Goal: Use online tool/utility: Utilize a website feature to perform a specific function

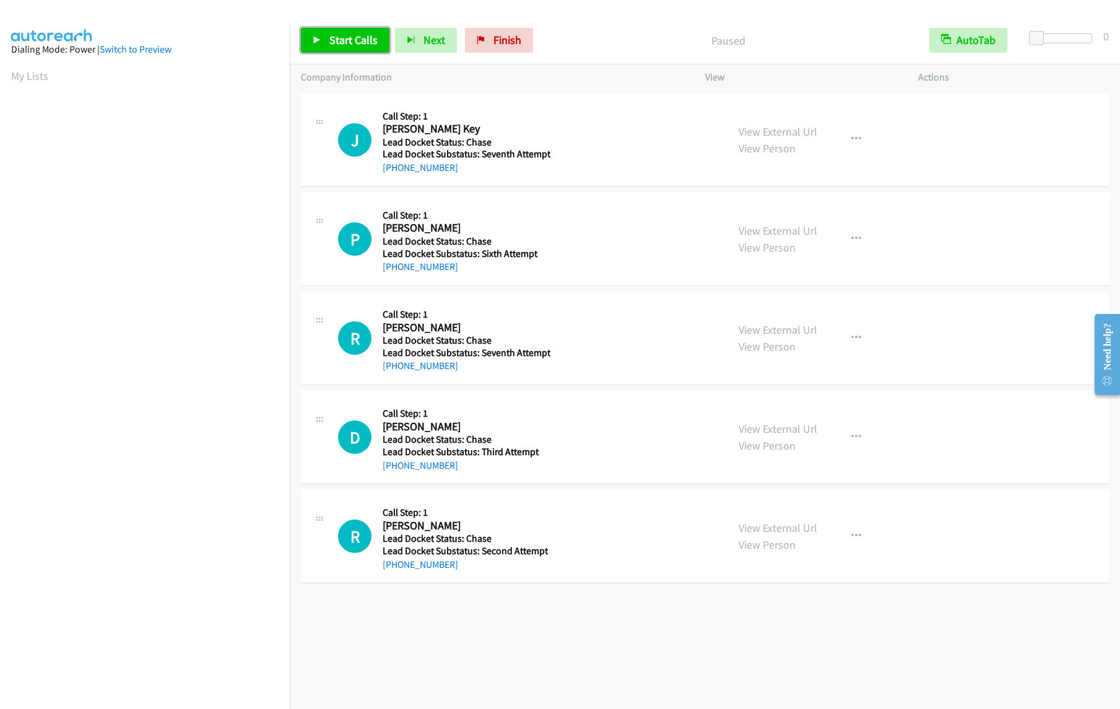
click at [350, 43] on span "Start Calls" at bounding box center [353, 40] width 48 height 14
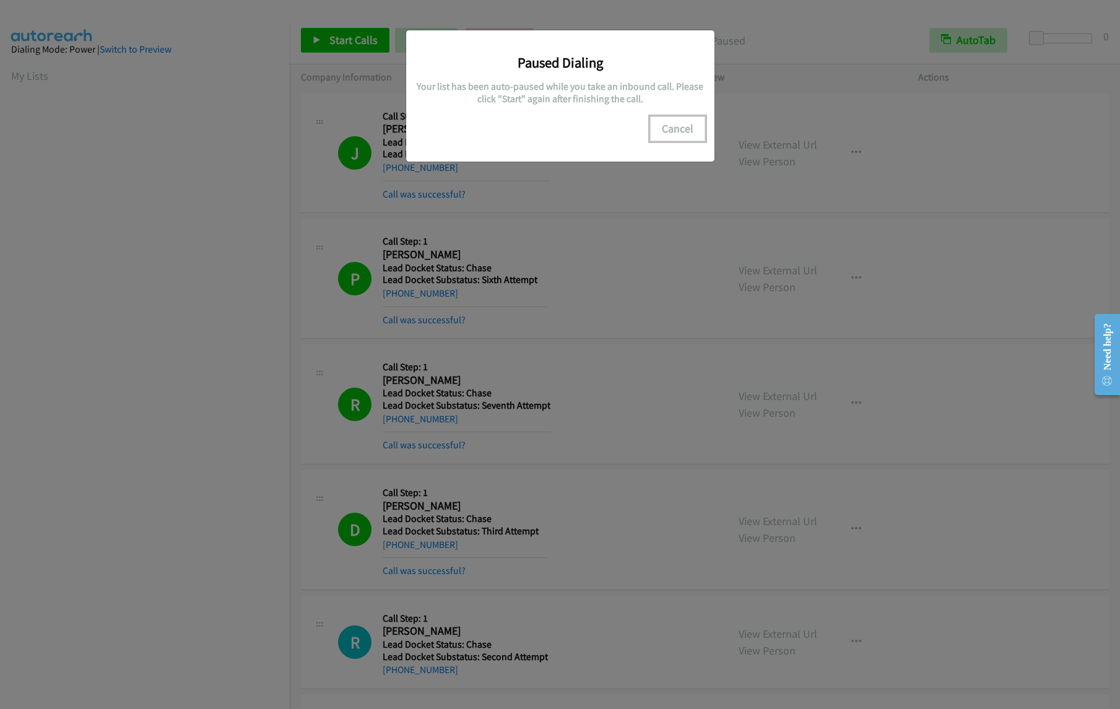
click at [686, 132] on button "Cancel" at bounding box center [677, 128] width 55 height 25
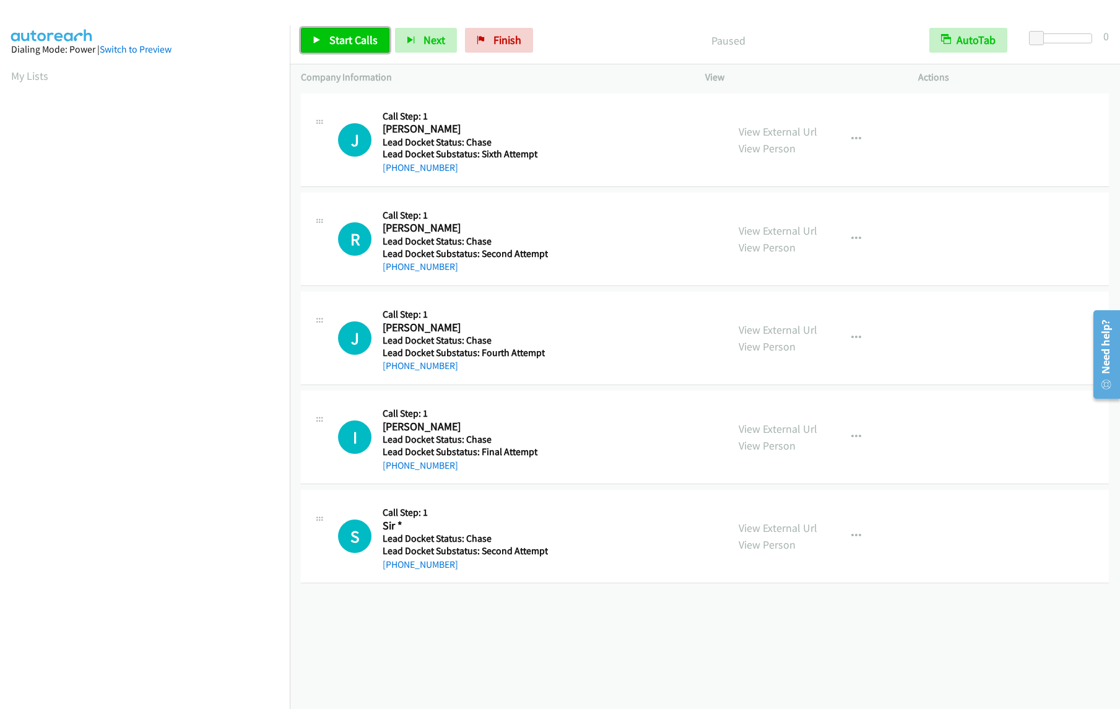
click at [357, 37] on span "Start Calls" at bounding box center [353, 40] width 48 height 14
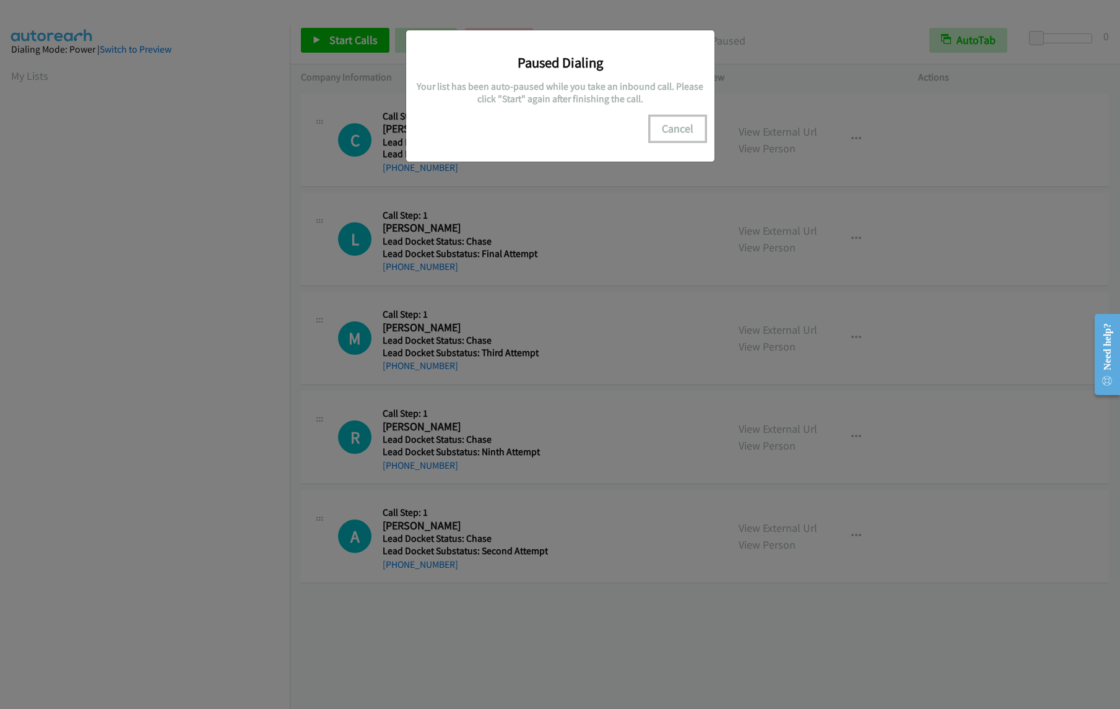
click at [682, 138] on button "Cancel" at bounding box center [677, 128] width 55 height 25
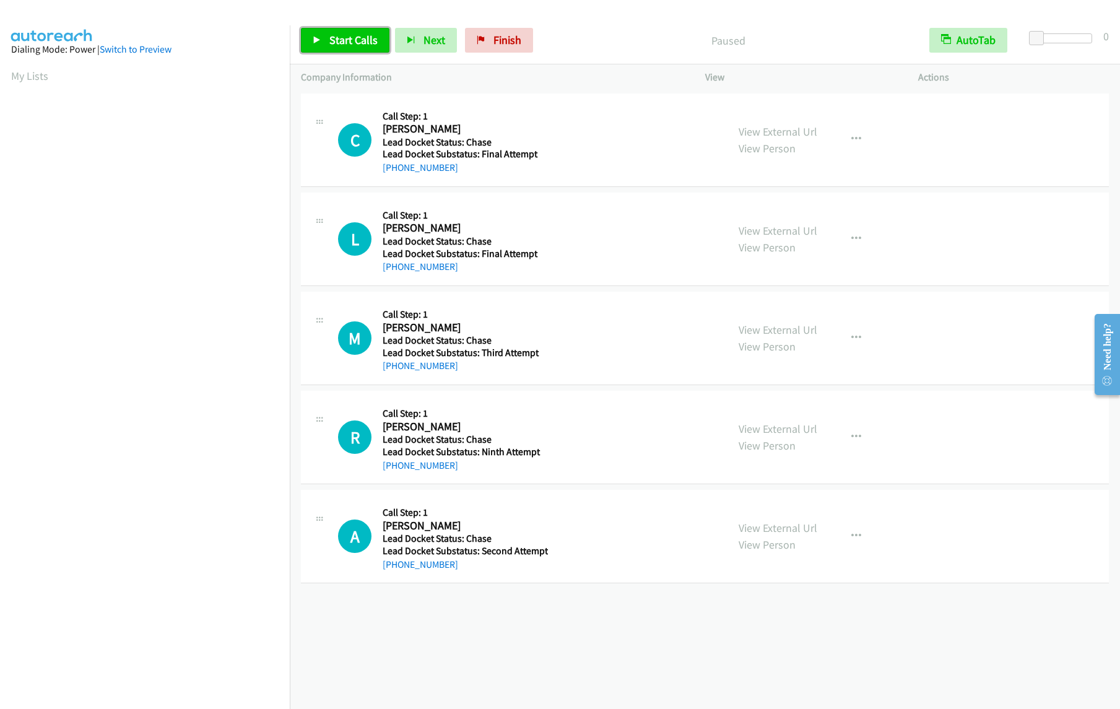
click at [324, 30] on link "Start Calls" at bounding box center [345, 40] width 89 height 25
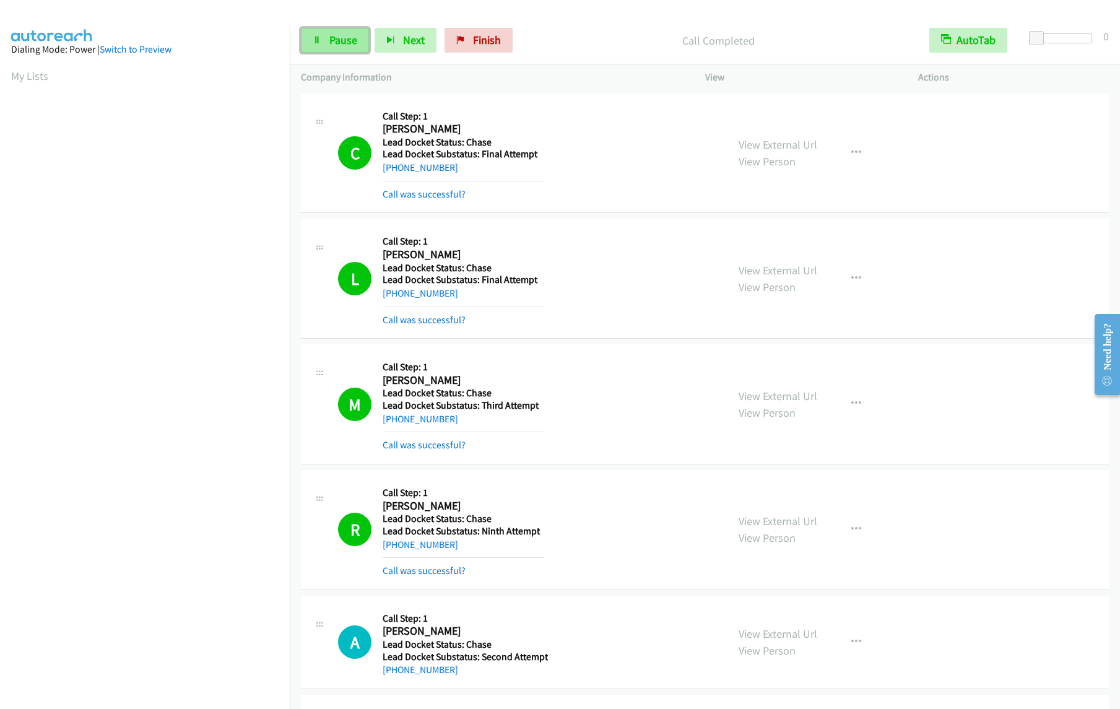
click at [311, 39] on link "Pause" at bounding box center [335, 40] width 68 height 25
click at [344, 34] on span "Start Calls" at bounding box center [353, 40] width 48 height 14
